Goal: Transaction & Acquisition: Purchase product/service

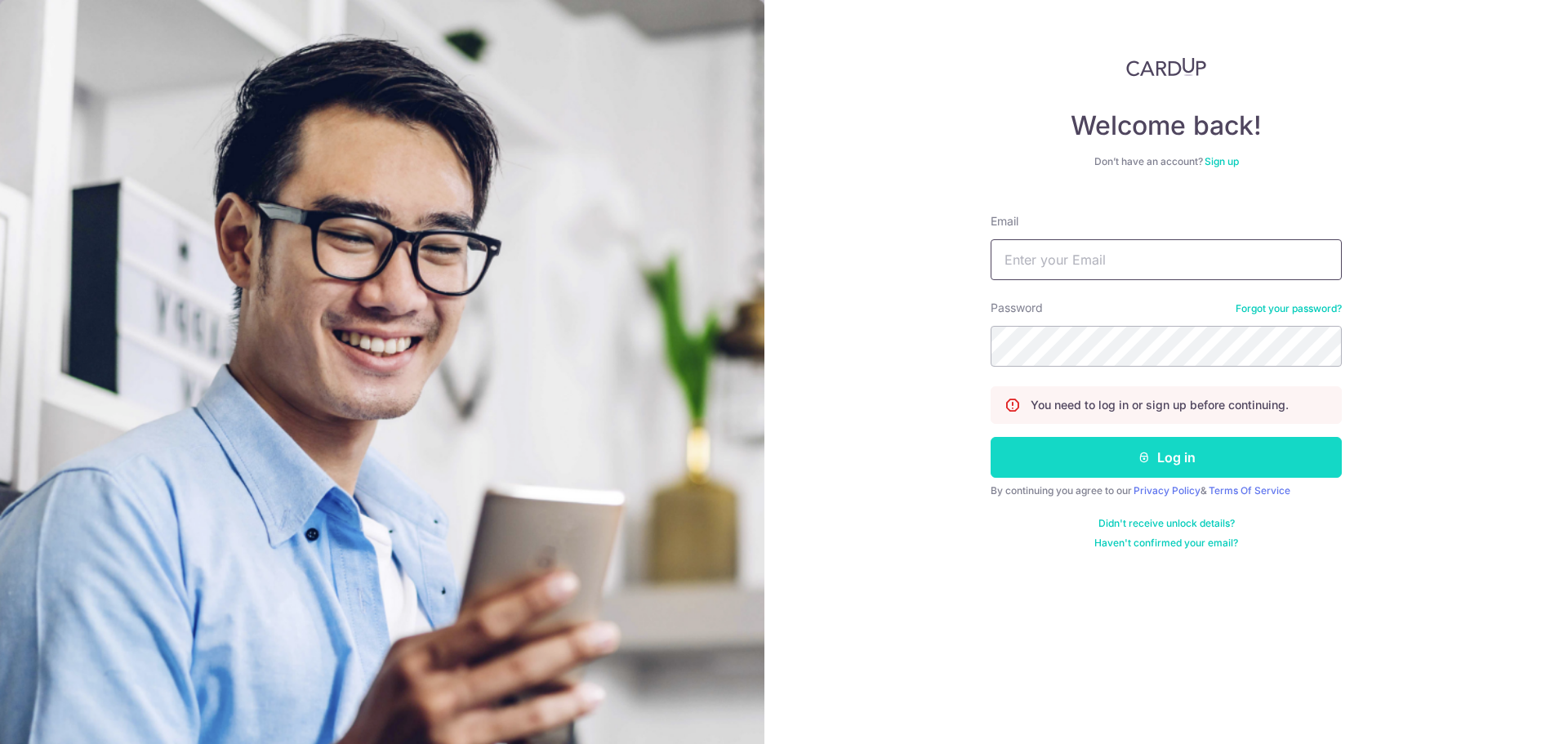
type input "wahtuck@yahoo.com"
click at [1075, 459] on button "Log in" at bounding box center [1166, 457] width 351 height 41
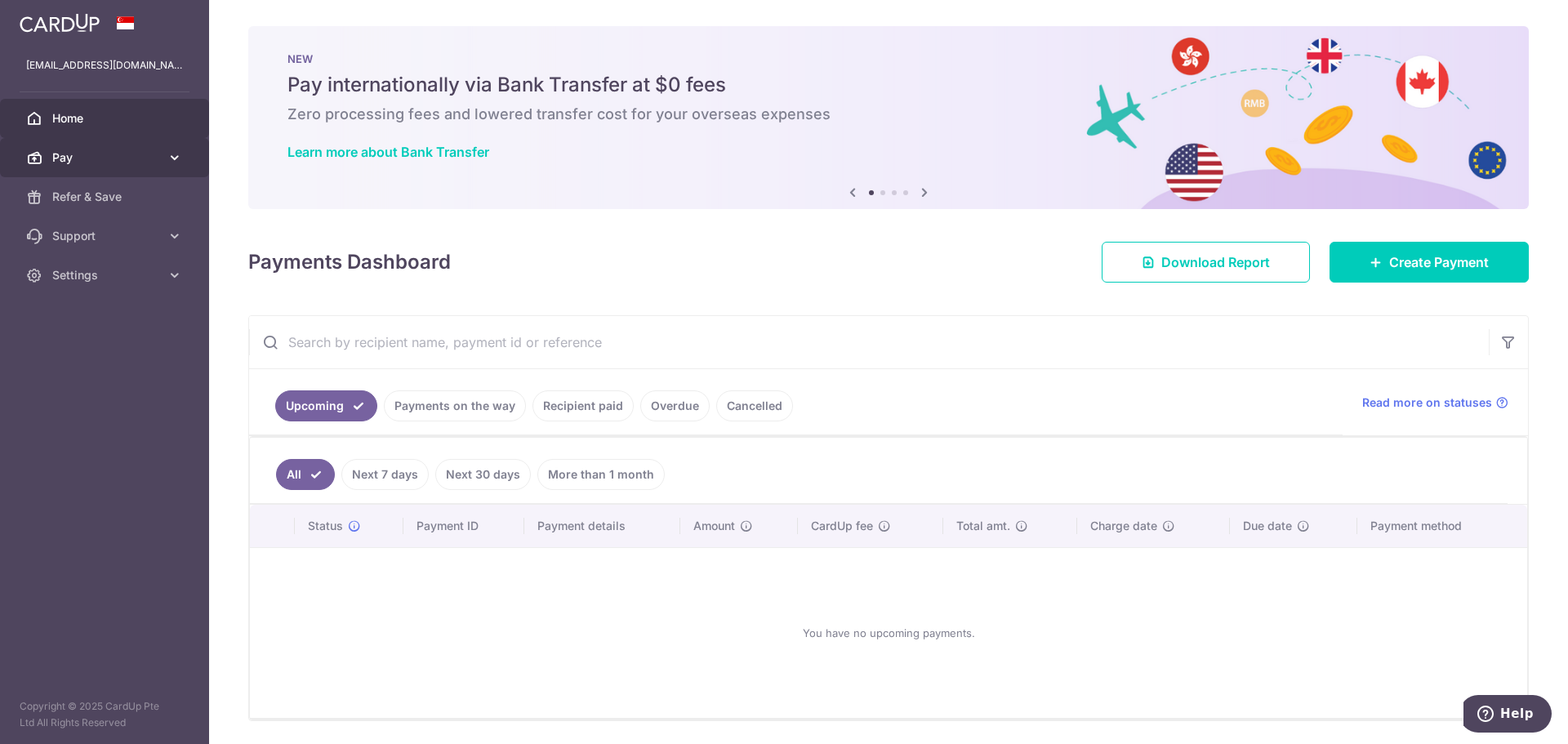
click at [116, 157] on span "Pay" at bounding box center [106, 157] width 107 height 16
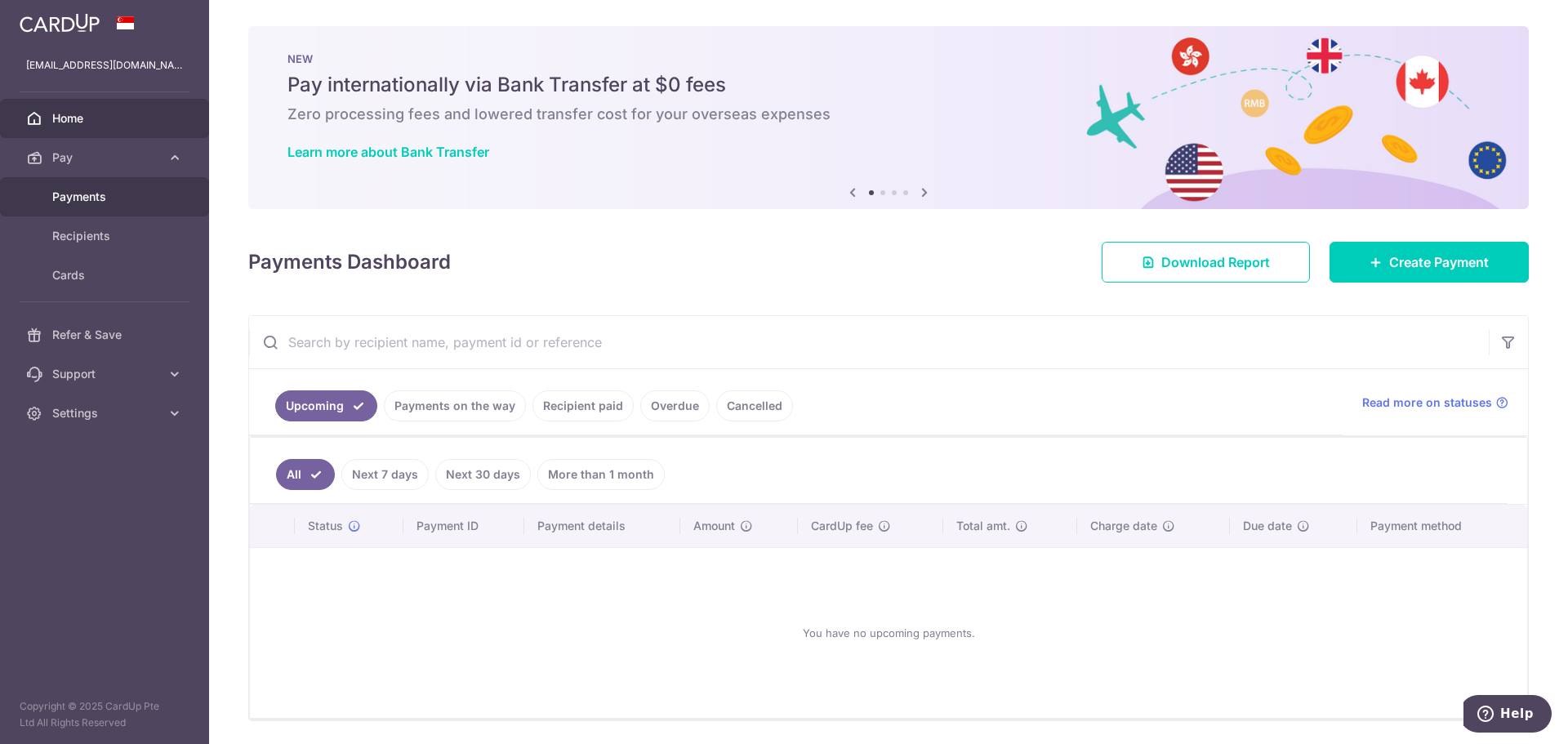
click at [95, 190] on span "Payments" at bounding box center [106, 197] width 107 height 16
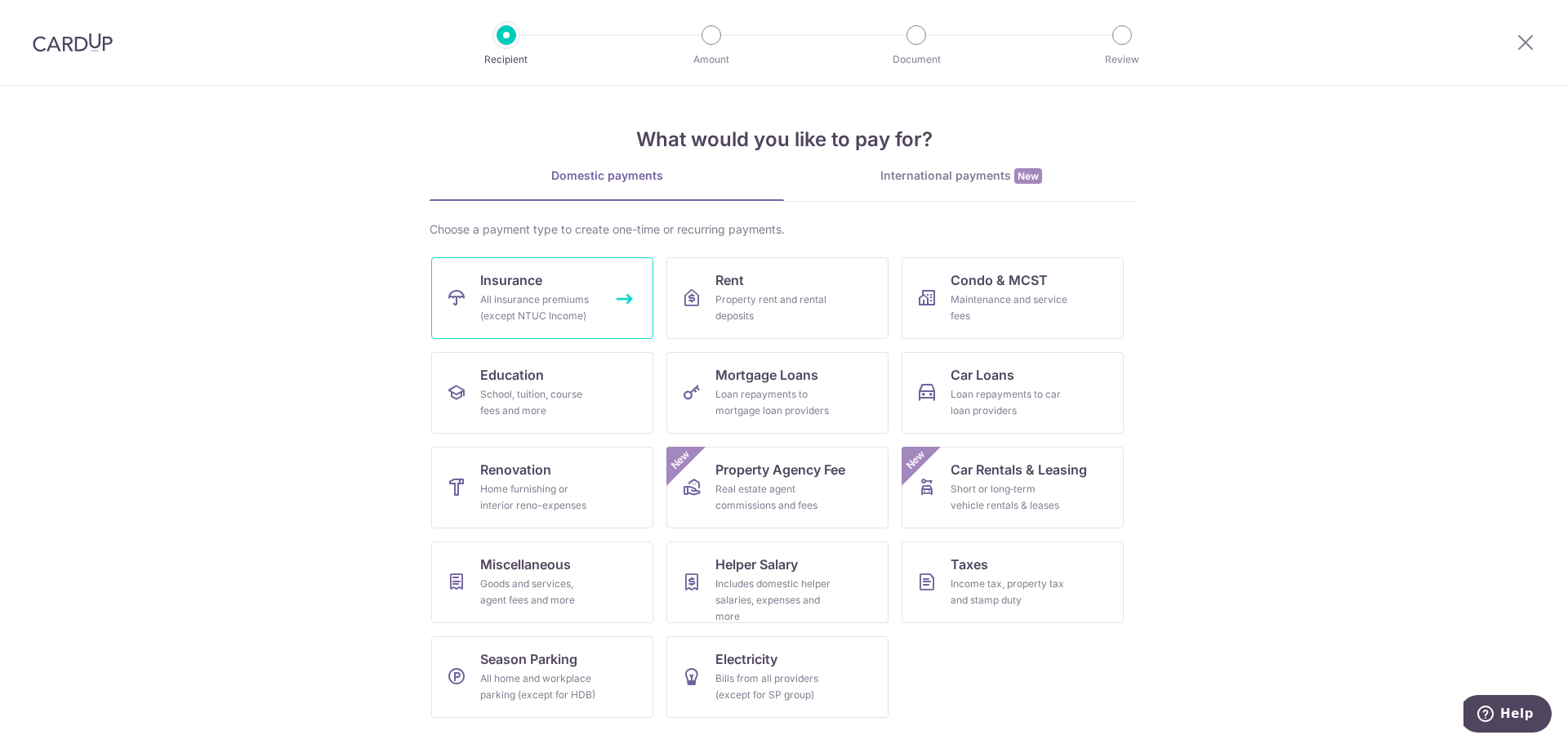
click at [486, 297] on div "All insurance premiums (except NTUC Income)" at bounding box center [539, 307] width 117 height 33
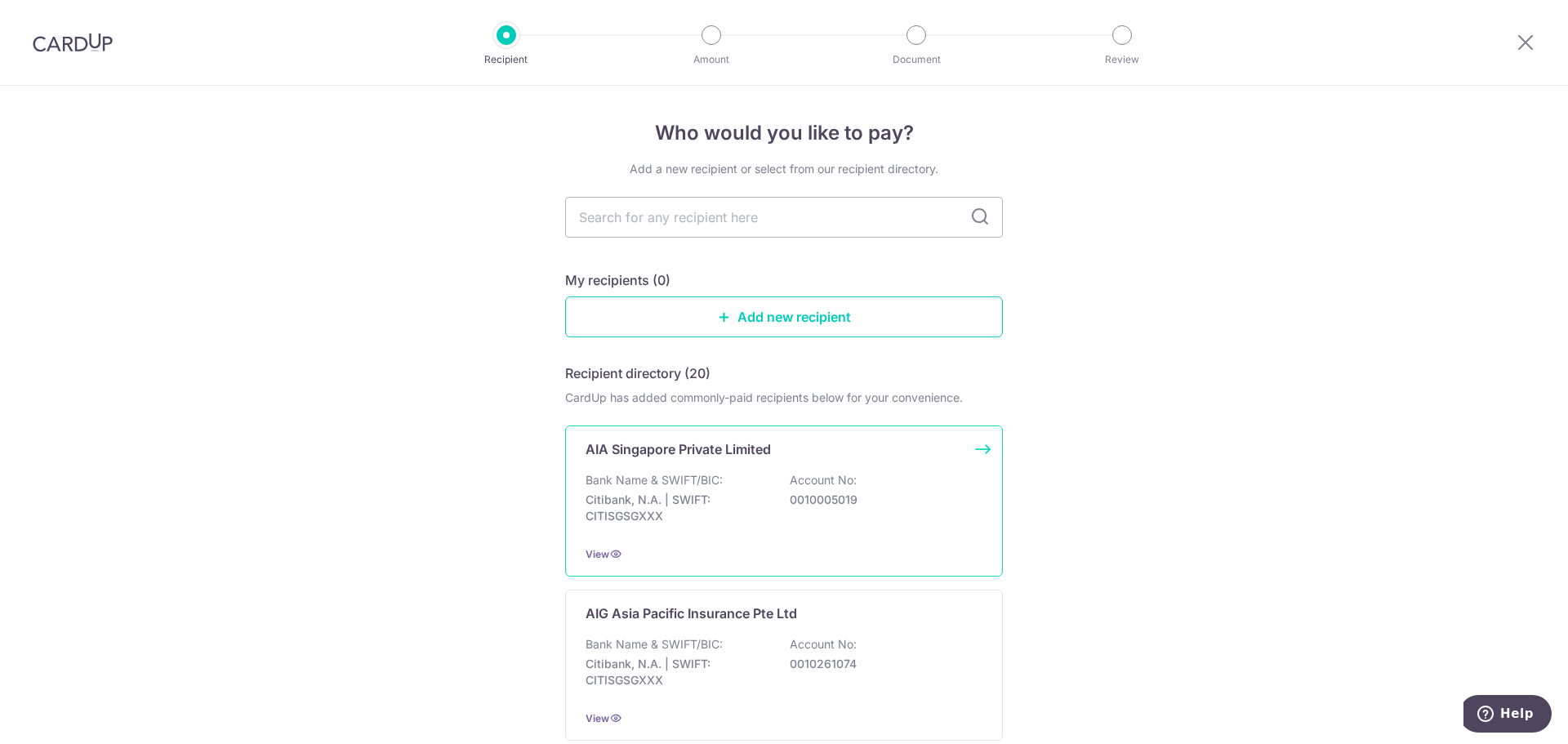
click at [736, 506] on p "Citibank, N.A. | SWIFT: CITISGSGXXX" at bounding box center [678, 507] width 183 height 33
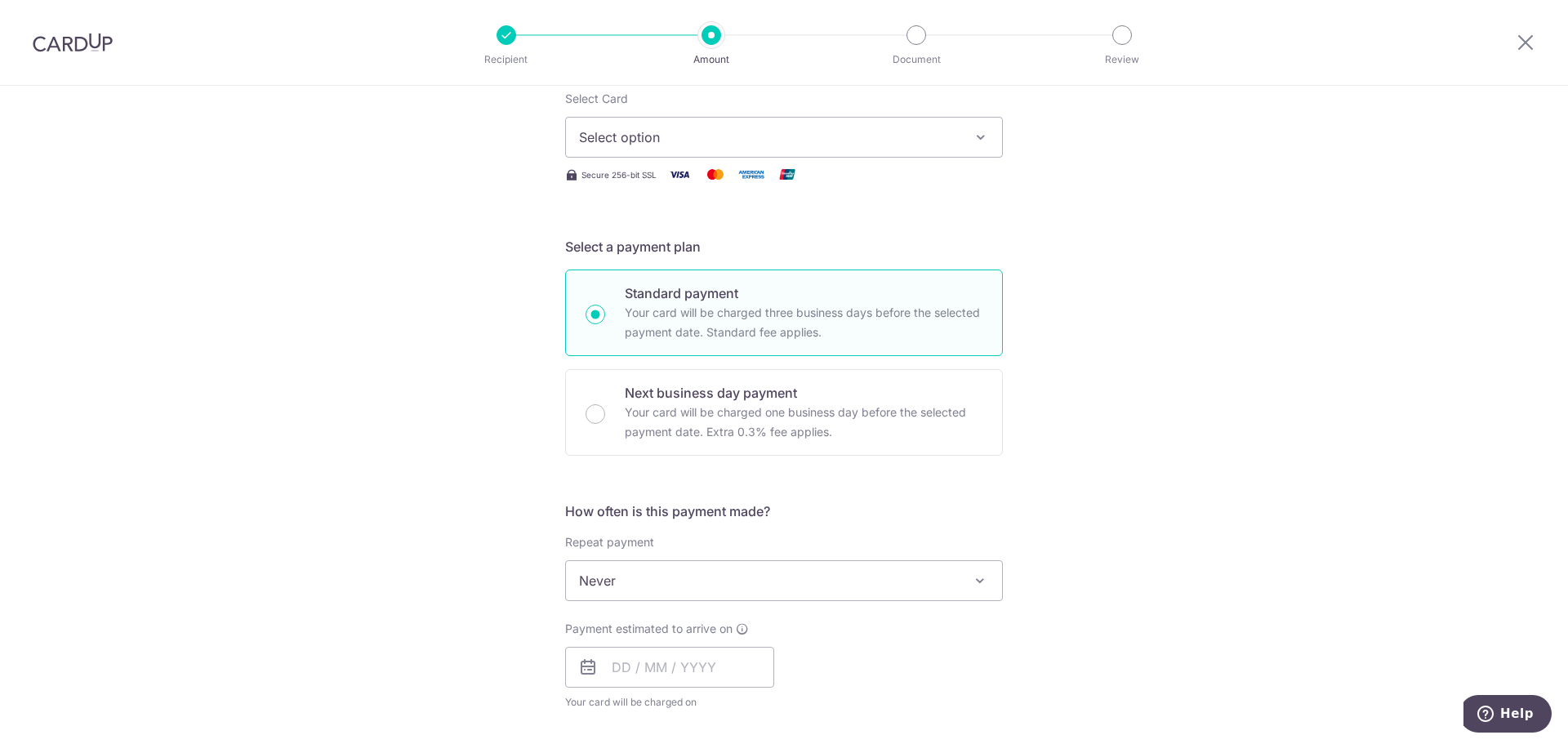
scroll to position [245, 0]
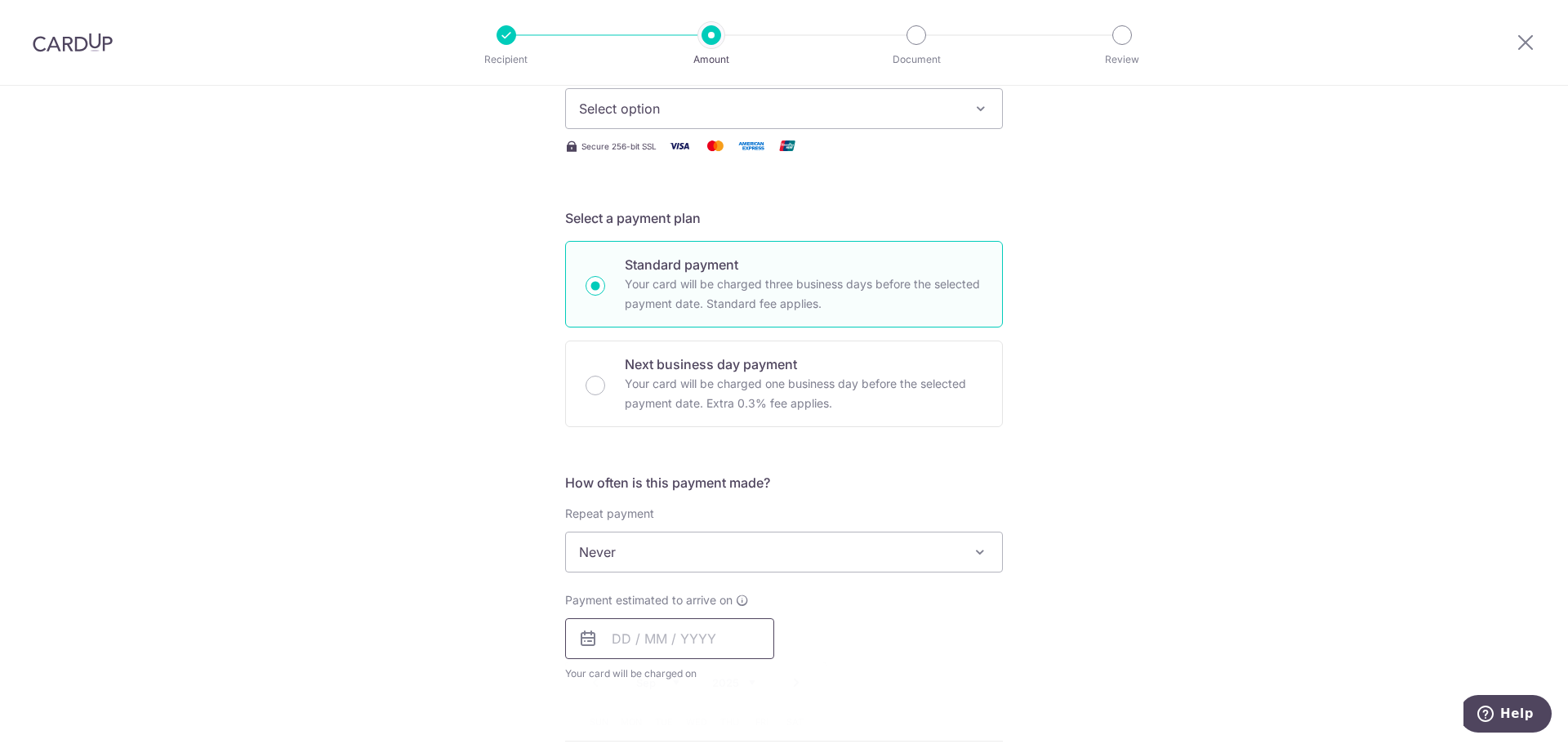
click at [647, 637] on input "text" at bounding box center [670, 638] width 209 height 41
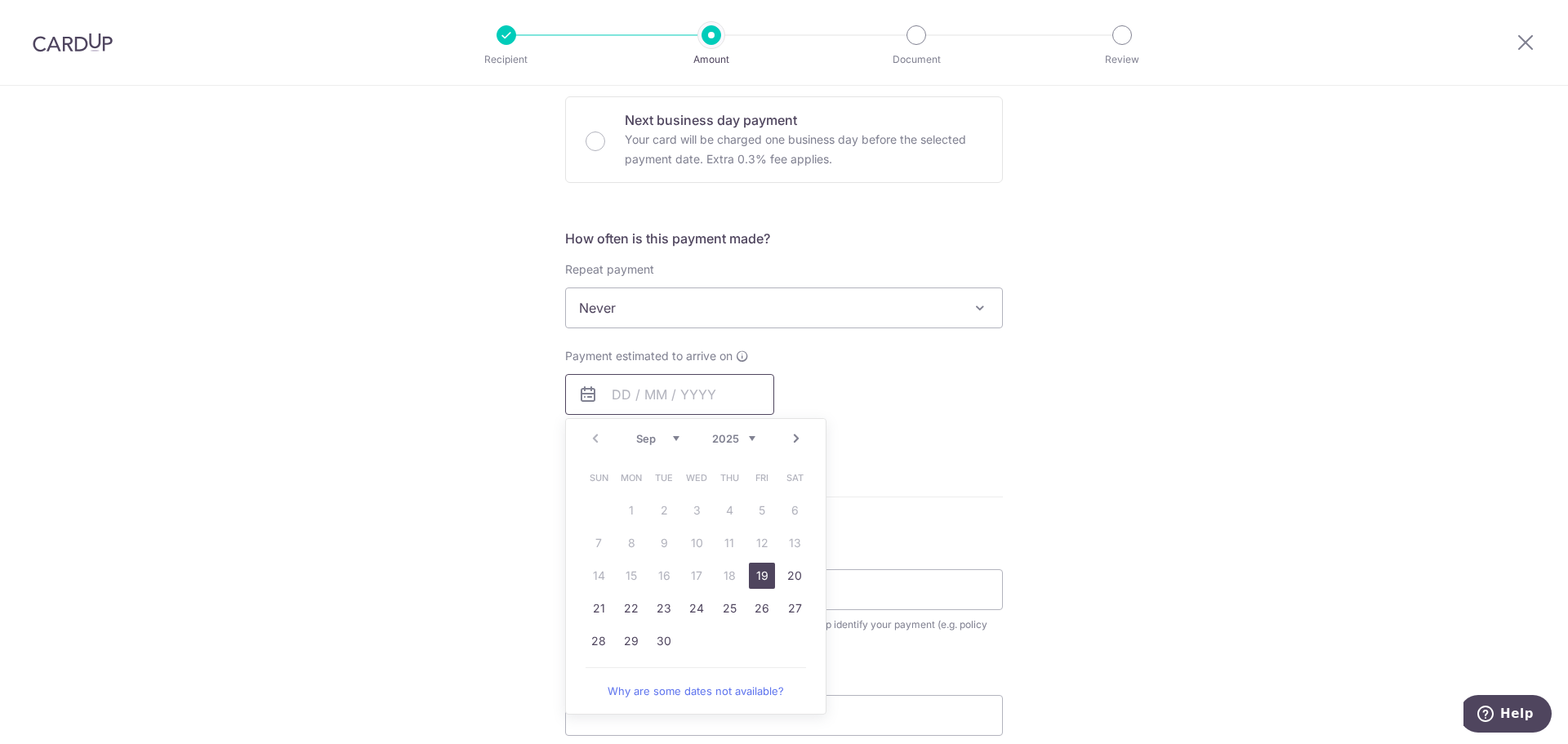
scroll to position [490, 0]
click at [655, 606] on link "23" at bounding box center [664, 608] width 26 height 26
type input "[DATE]"
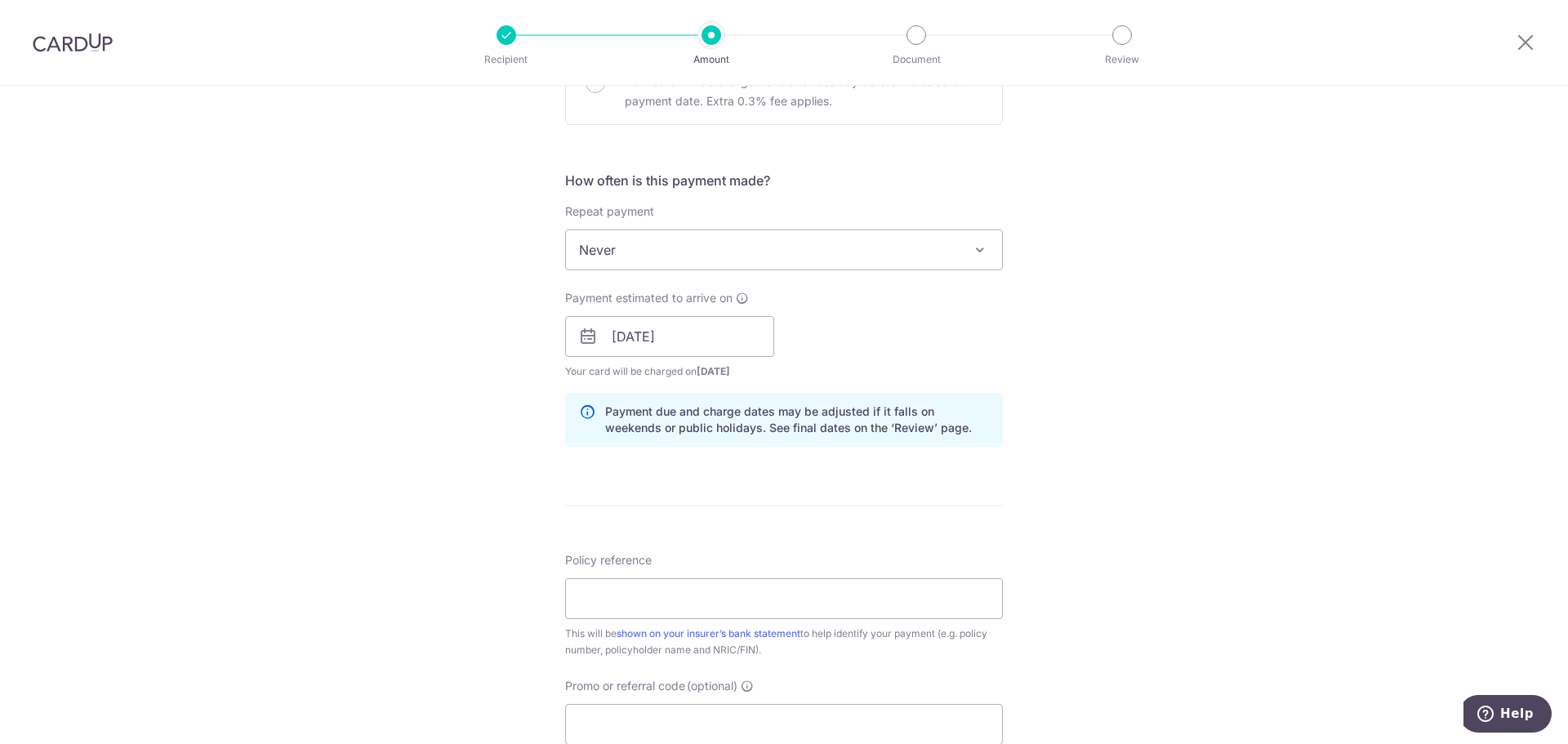
scroll to position [735, 0]
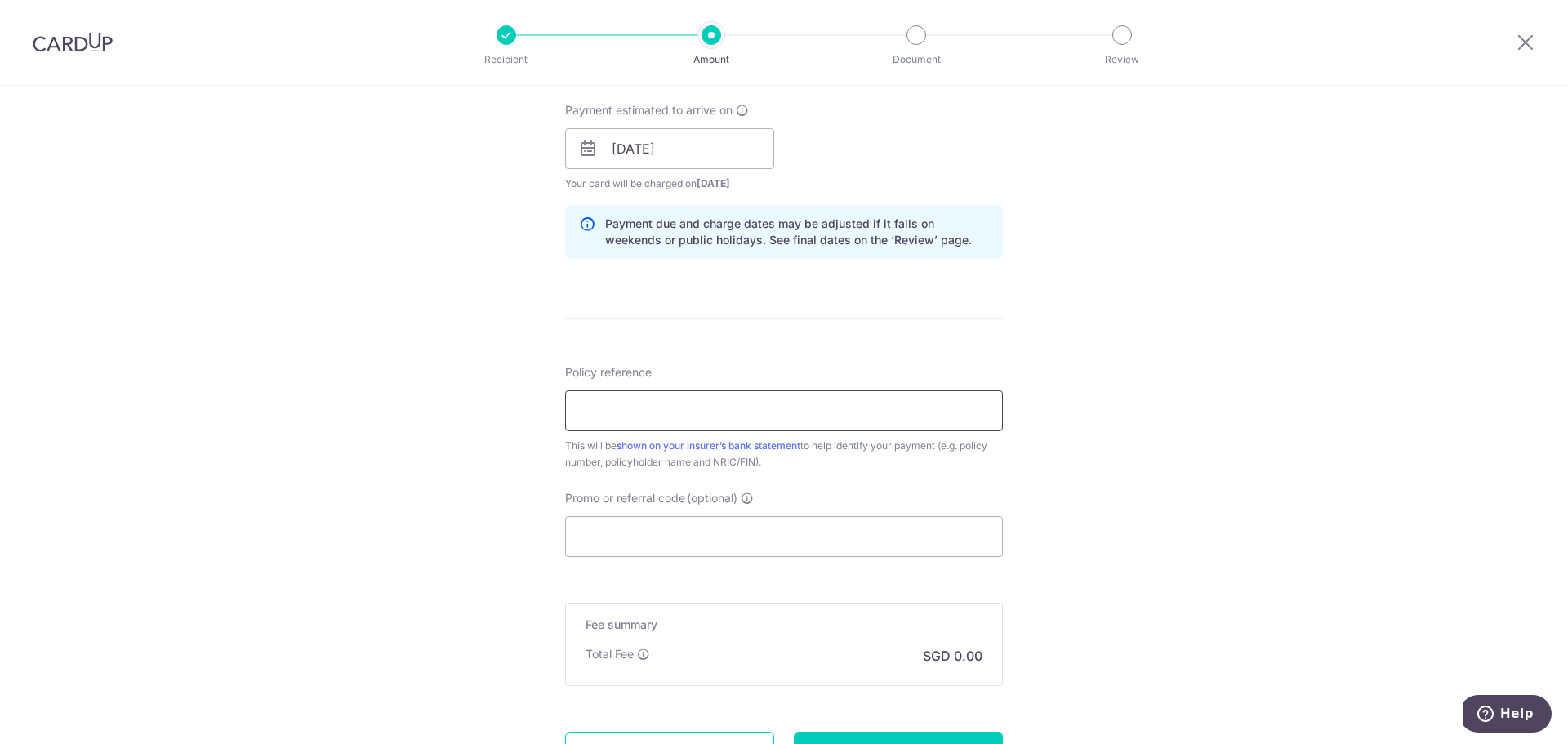
click at [703, 403] on input "Policy reference" at bounding box center [784, 410] width 438 height 41
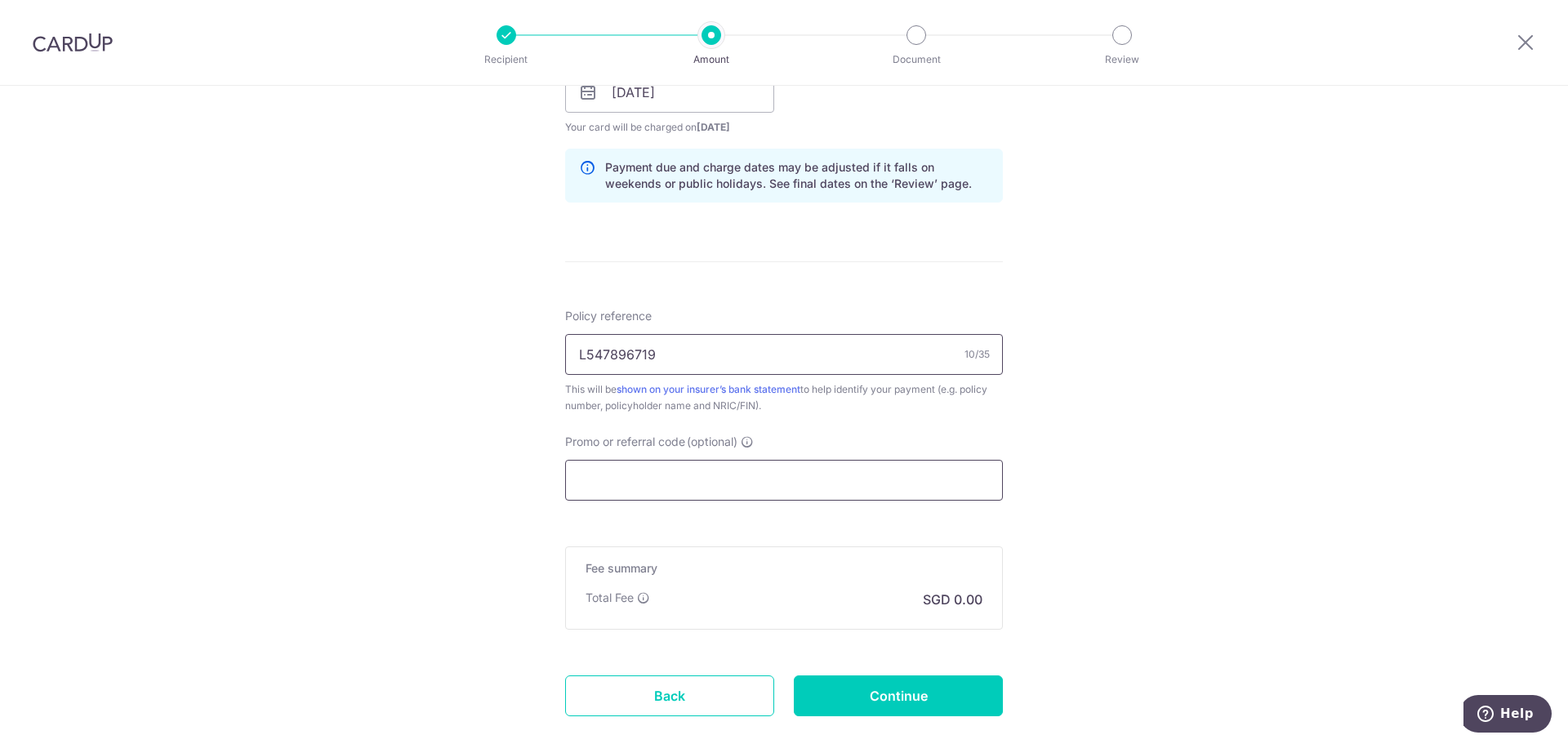
scroll to position [886, 0]
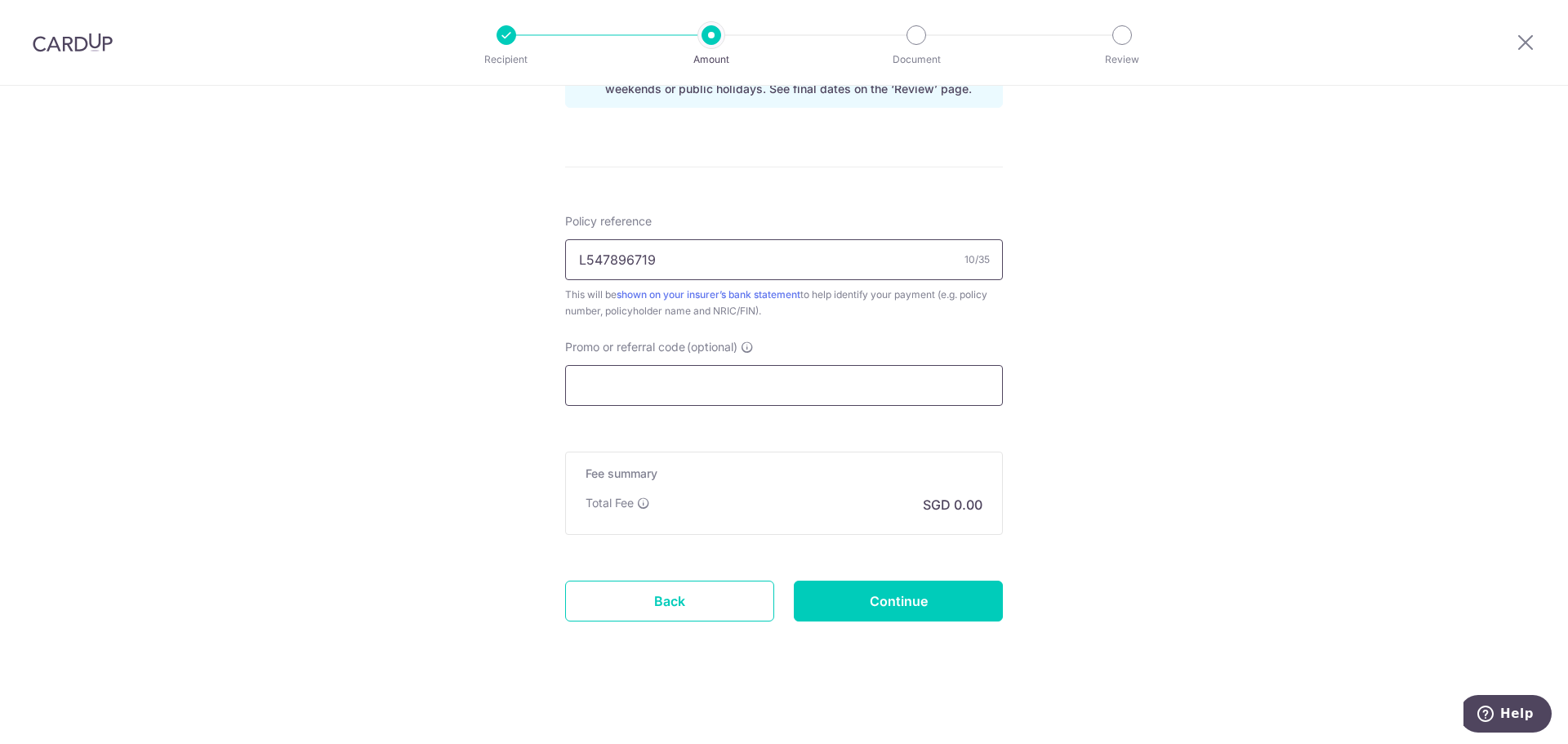
type input "L547896719"
click at [745, 381] on input "Promo or referral code (optional)" at bounding box center [784, 385] width 438 height 41
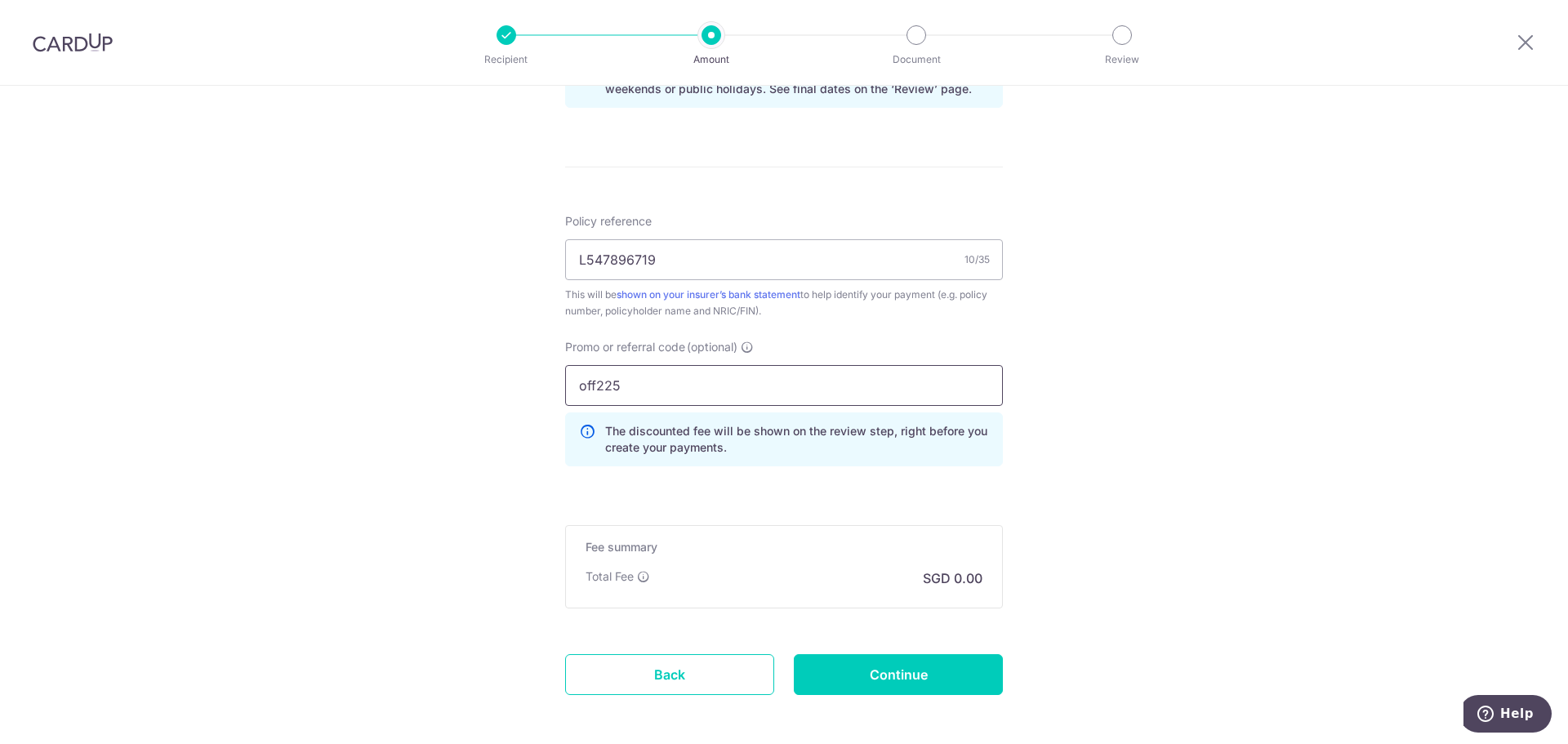
scroll to position [960, 0]
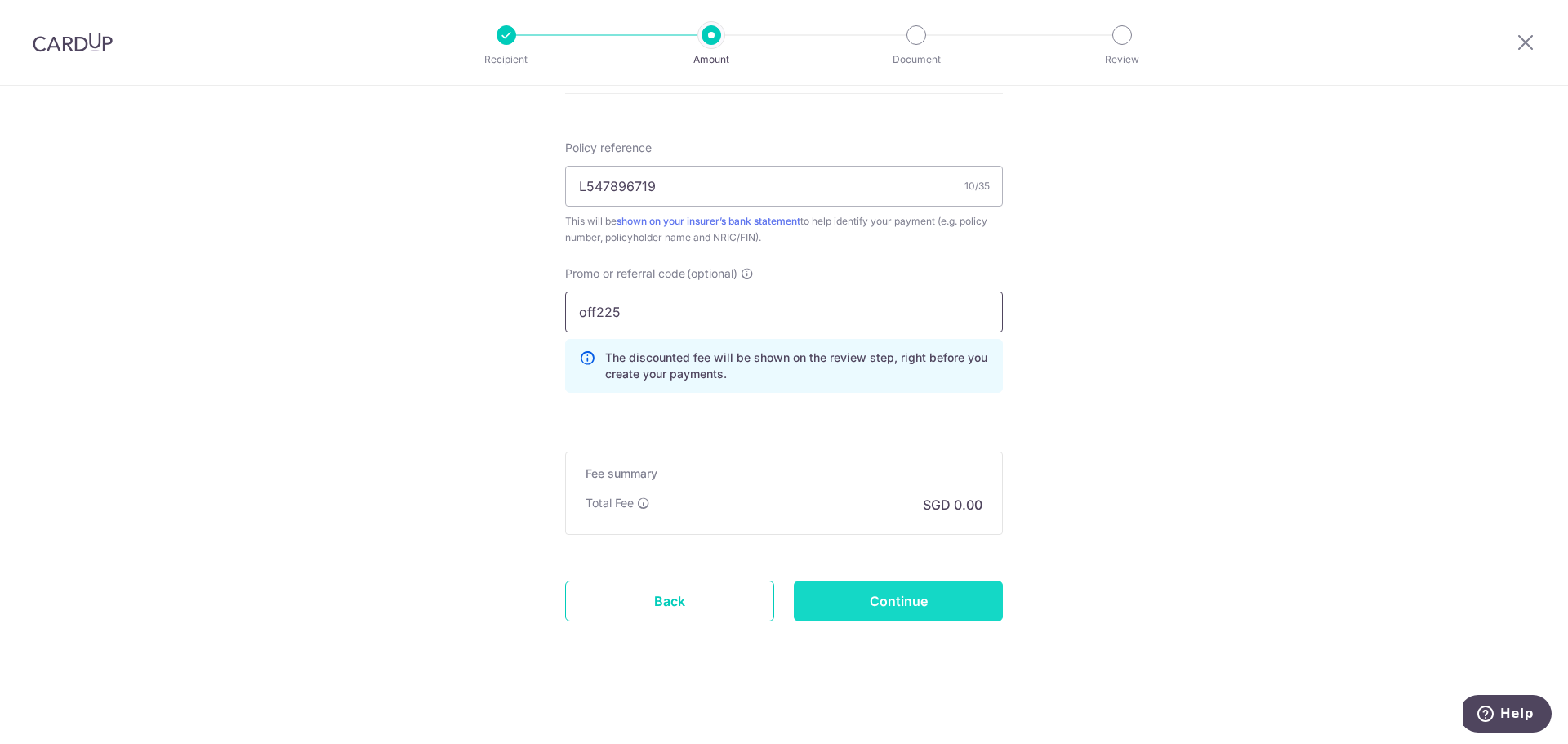
type input "off225"
click at [887, 600] on input "Continue" at bounding box center [898, 601] width 209 height 41
type input "Create Schedule"
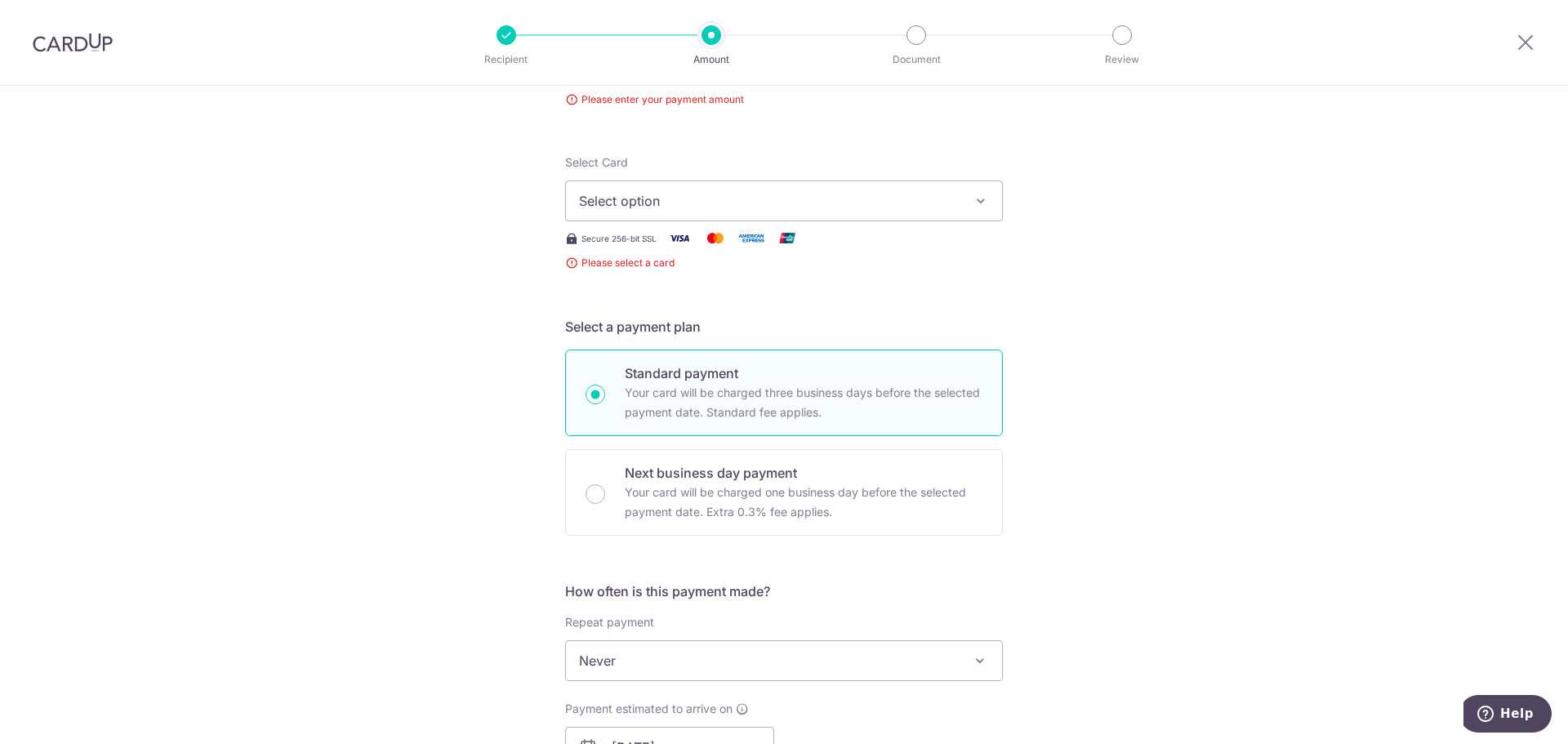
scroll to position [82, 0]
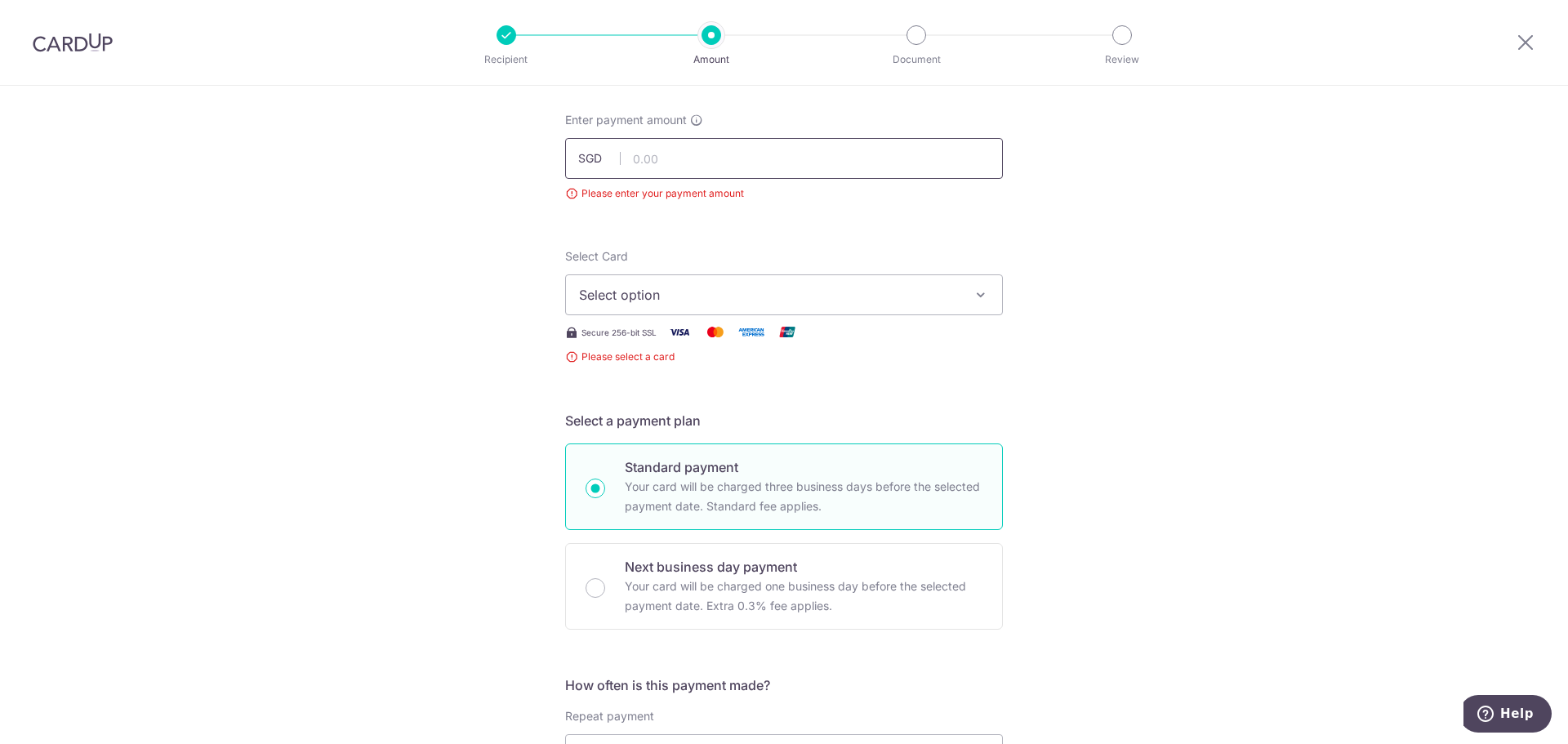
click at [714, 158] on input "text" at bounding box center [784, 158] width 438 height 41
type input "2,020.46"
click at [701, 286] on span "Select option" at bounding box center [769, 295] width 381 height 20
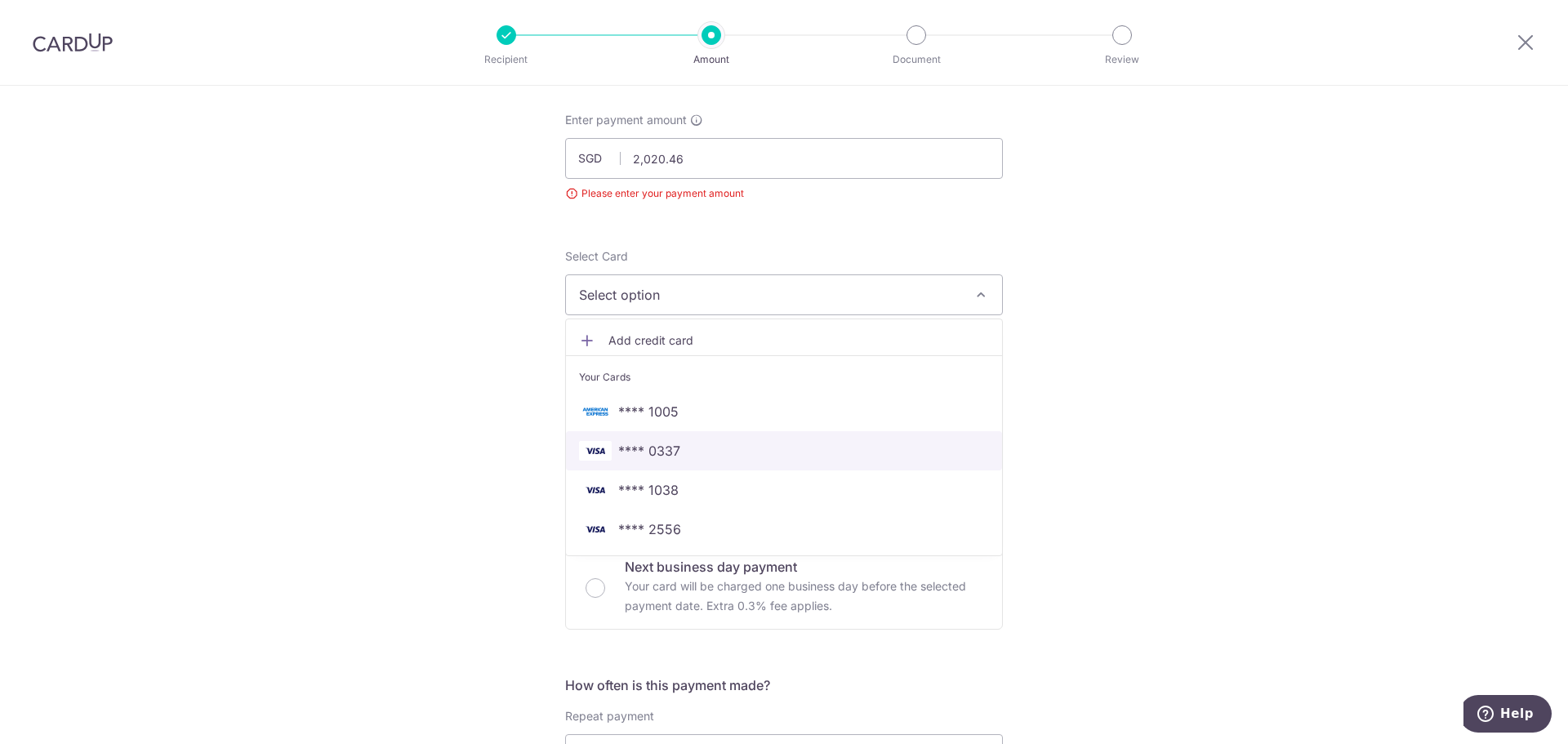
click at [686, 454] on span "**** 0337" at bounding box center [784, 451] width 410 height 20
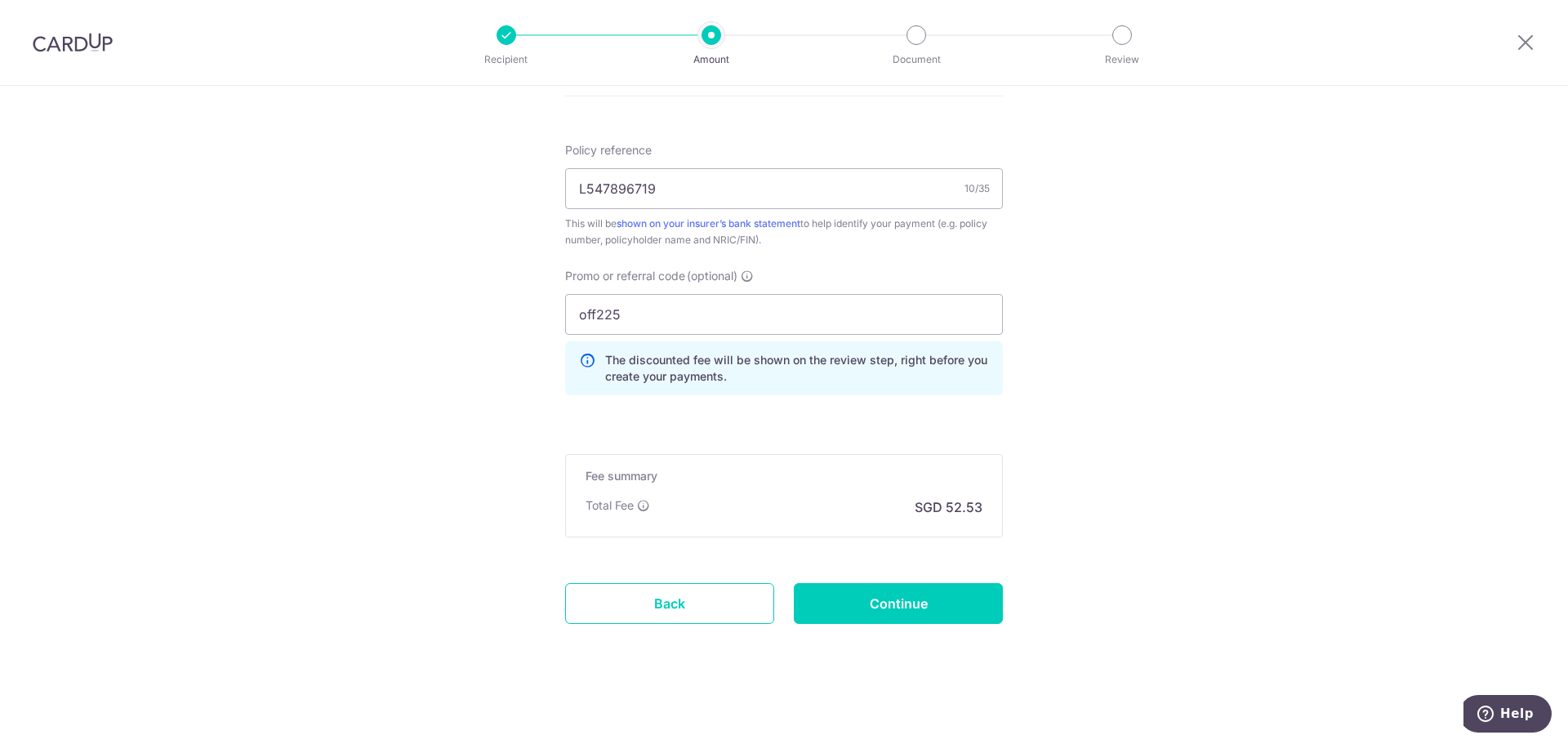
scroll to position [983, 0]
click at [900, 597] on input "Continue" at bounding box center [898, 601] width 209 height 41
type input "Create Schedule"
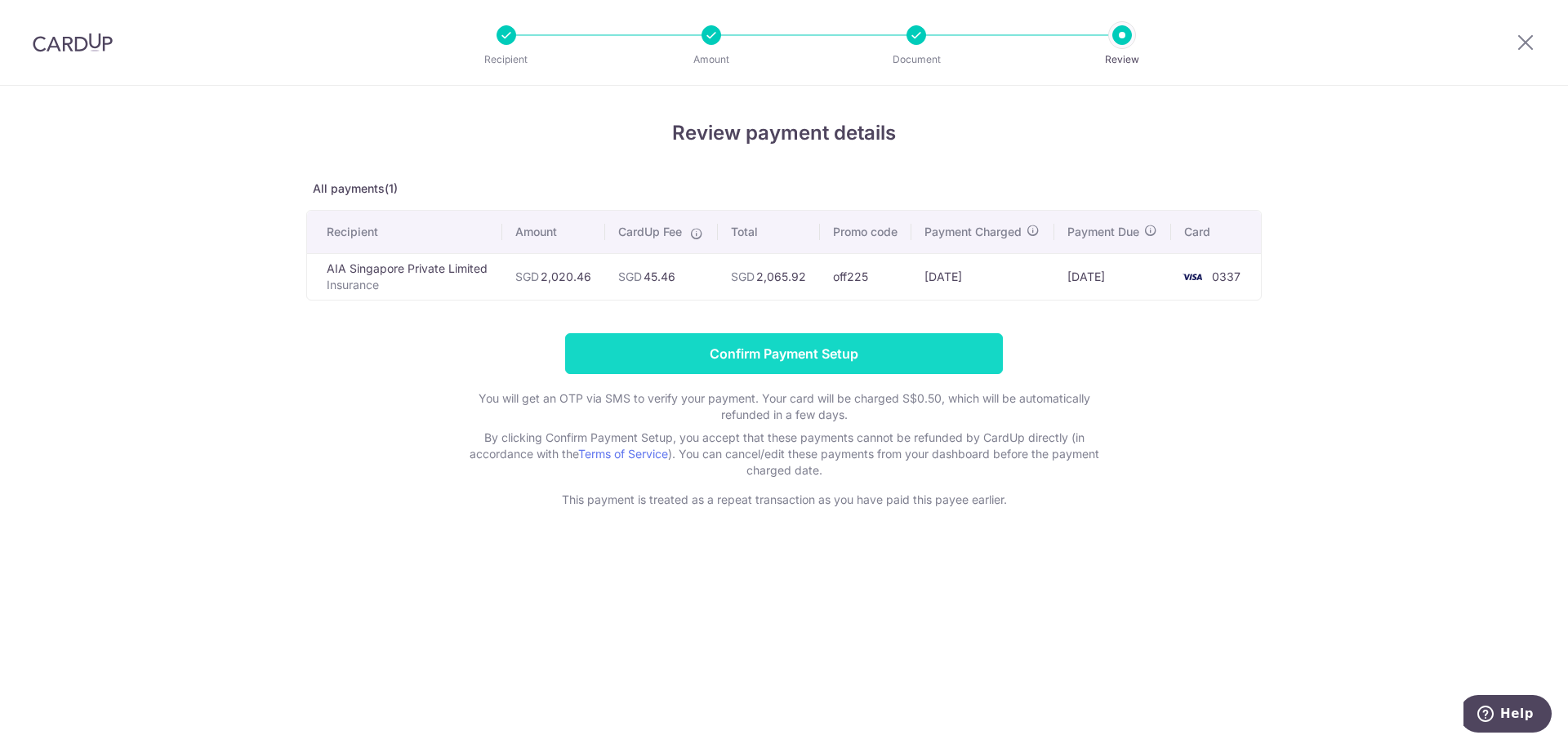
click at [780, 354] on input "Confirm Payment Setup" at bounding box center [784, 353] width 438 height 41
